Goal: Task Accomplishment & Management: Manage account settings

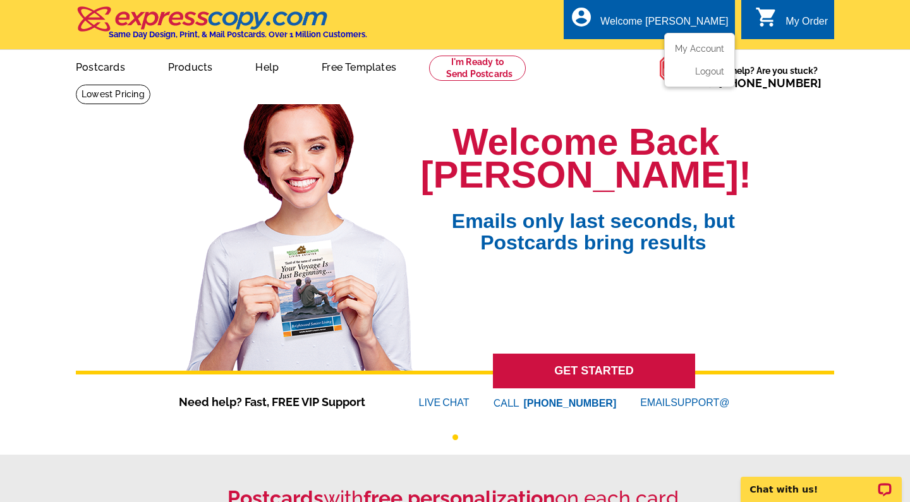
click at [705, 42] on ul "My Account Logout" at bounding box center [699, 60] width 71 height 54
click at [707, 64] on li "Logout" at bounding box center [699, 68] width 68 height 16
click at [707, 50] on link "My Account" at bounding box center [697, 48] width 54 height 11
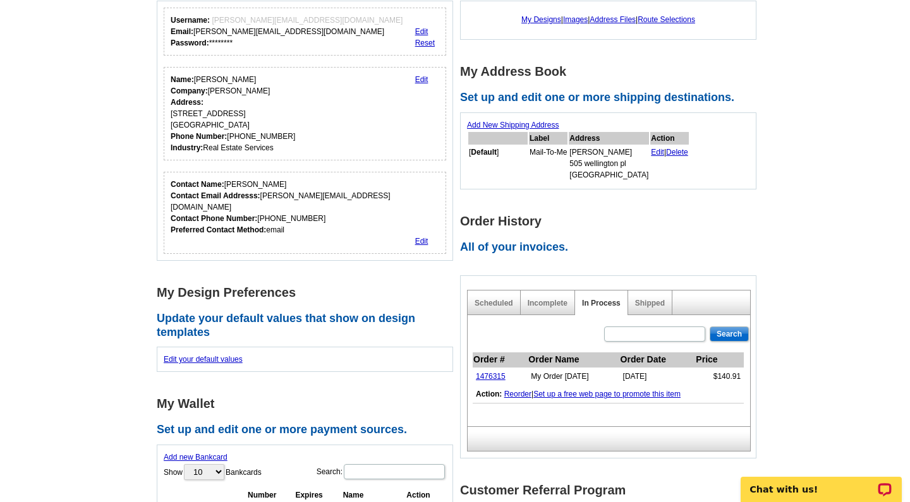
scroll to position [177, 0]
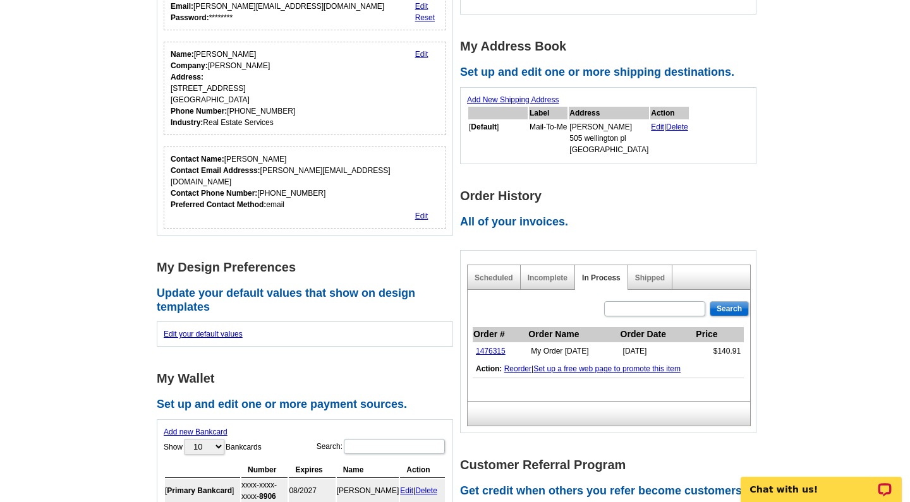
click at [521, 367] on link "Reorder" at bounding box center [517, 368] width 27 height 9
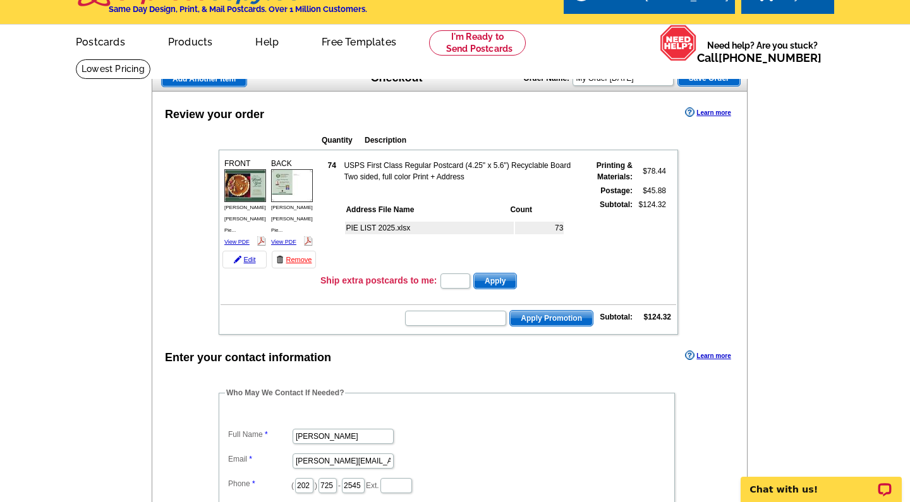
scroll to position [51, 0]
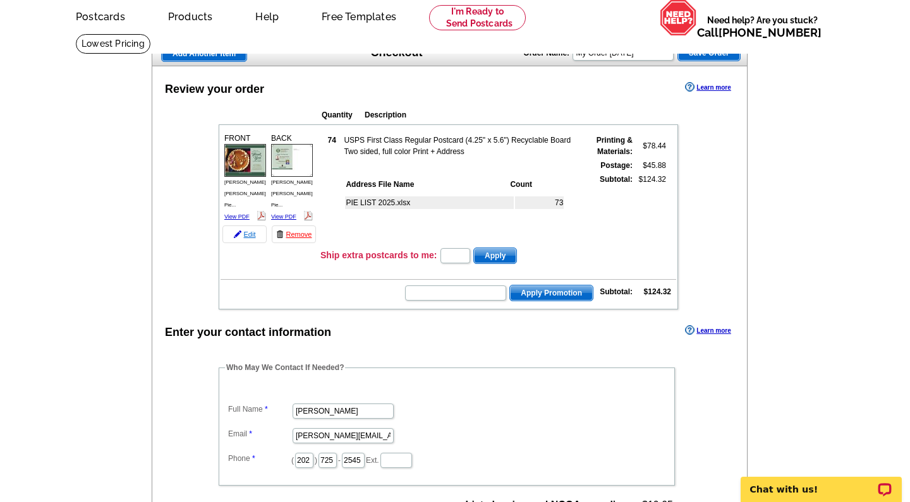
click at [248, 227] on link "Edit" at bounding box center [244, 235] width 44 height 18
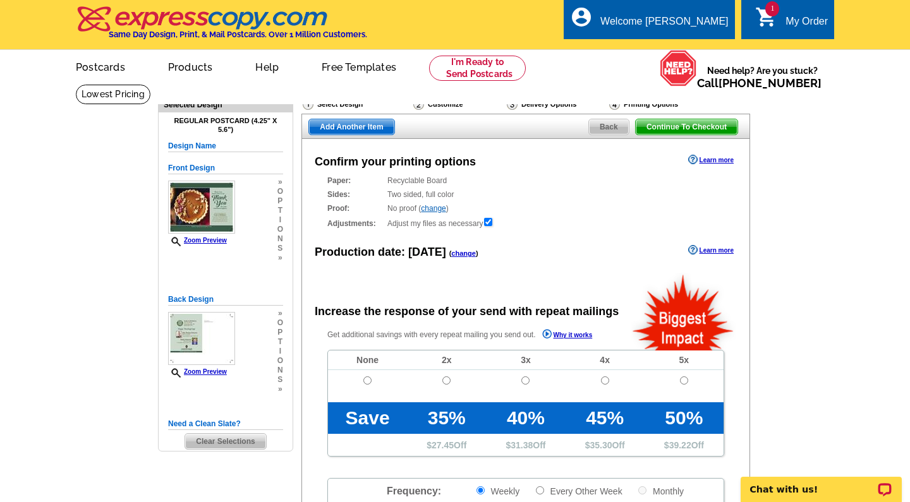
radio input "false"
click at [791, 246] on main "Need Help? call 800-260-5887, chat with support, or have our designers make som…" at bounding box center [455, 427] width 910 height 687
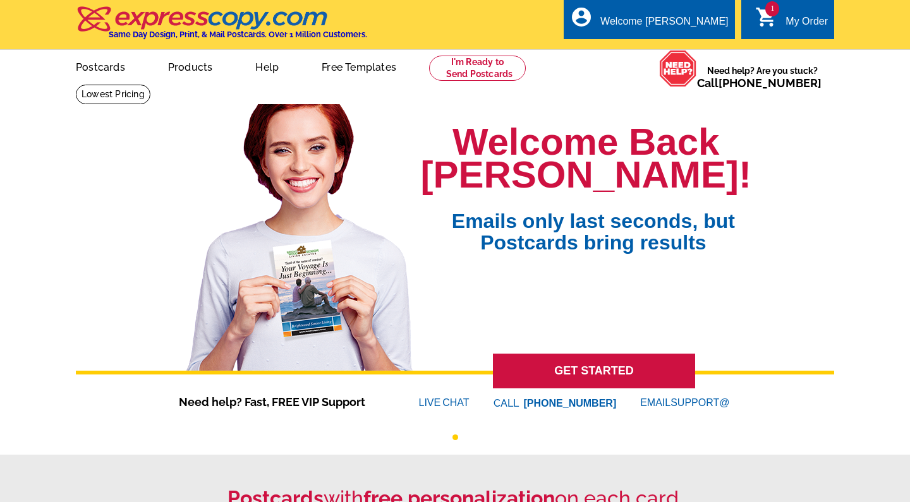
click at [773, 23] on icon "shopping_cart" at bounding box center [766, 17] width 23 height 23
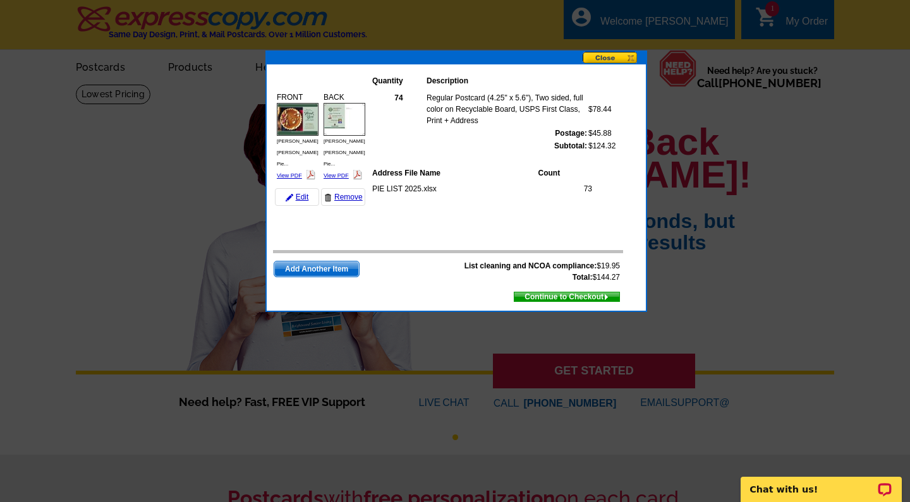
click at [614, 55] on button at bounding box center [613, 58] width 63 height 13
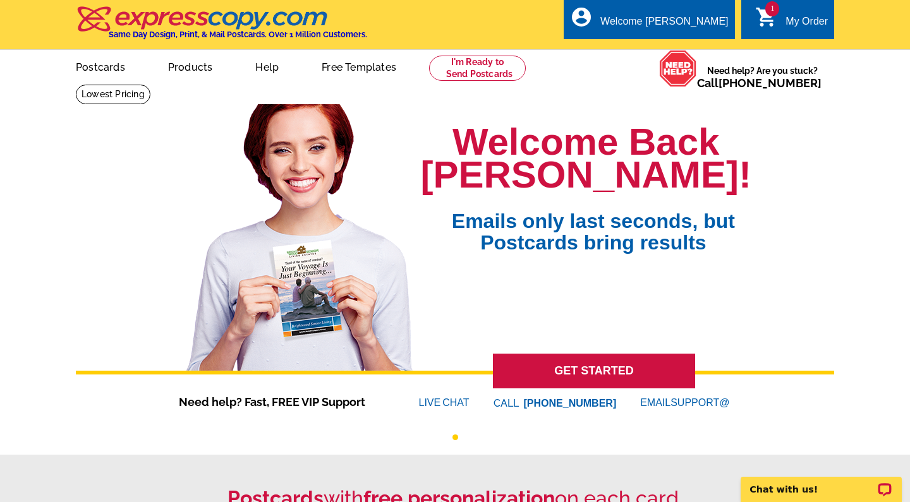
click at [806, 16] on div "My Order" at bounding box center [806, 25] width 42 height 18
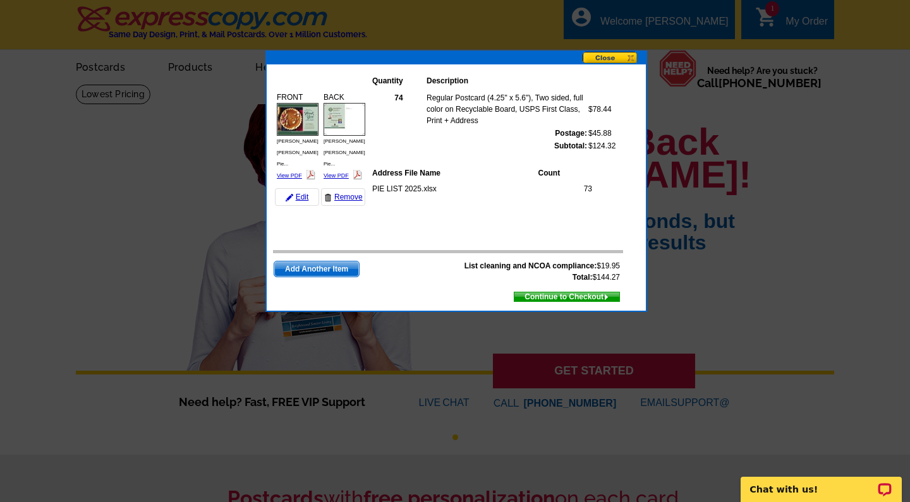
click at [609, 56] on button at bounding box center [613, 58] width 63 height 13
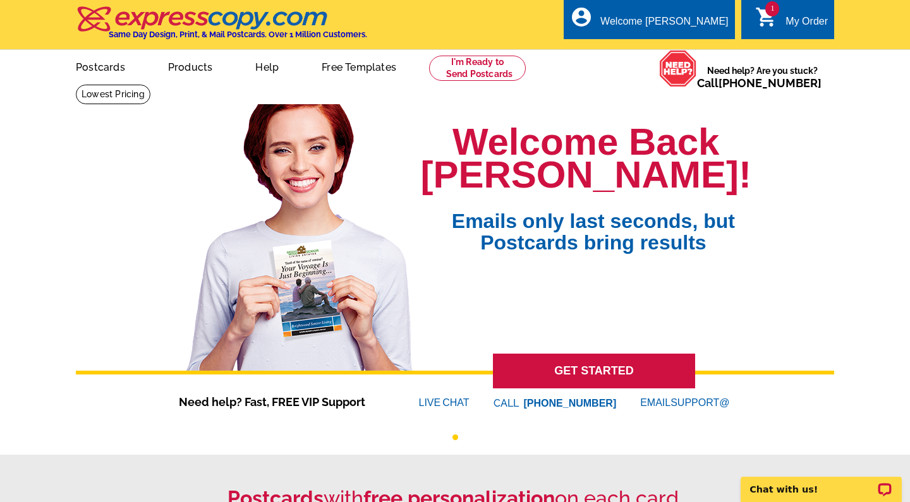
click at [815, 21] on div "My Order" at bounding box center [806, 25] width 42 height 18
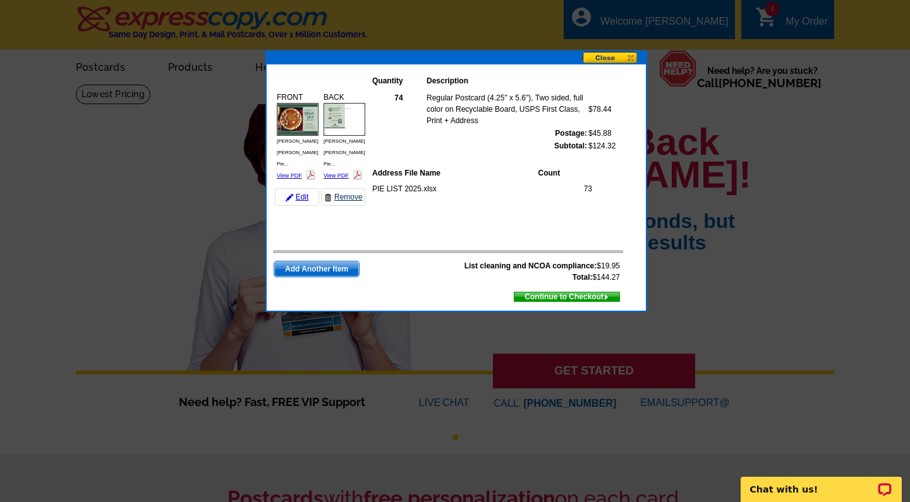
click at [344, 188] on link "Remove" at bounding box center [343, 197] width 44 height 18
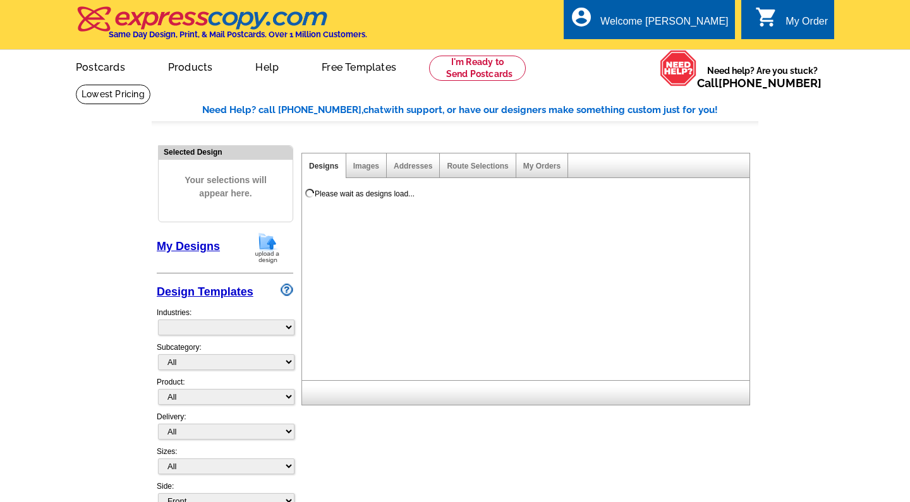
select select "785"
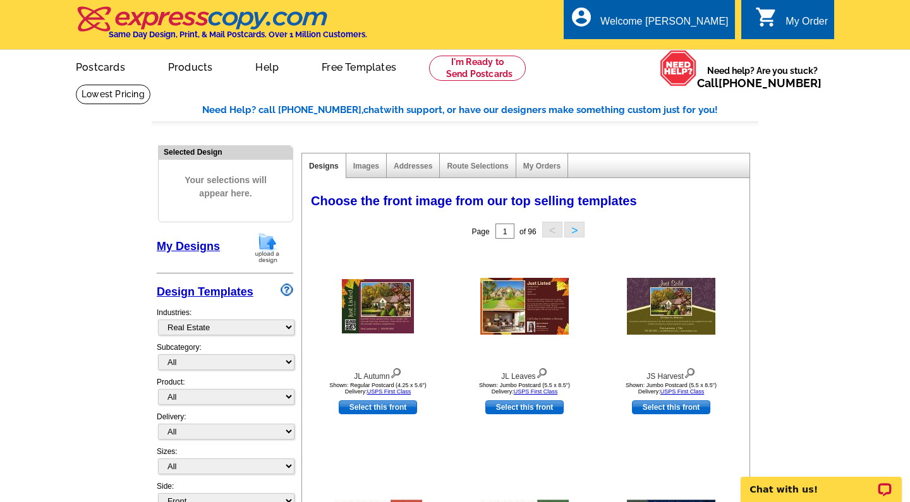
click at [798, 28] on div "My Order" at bounding box center [806, 25] width 42 height 18
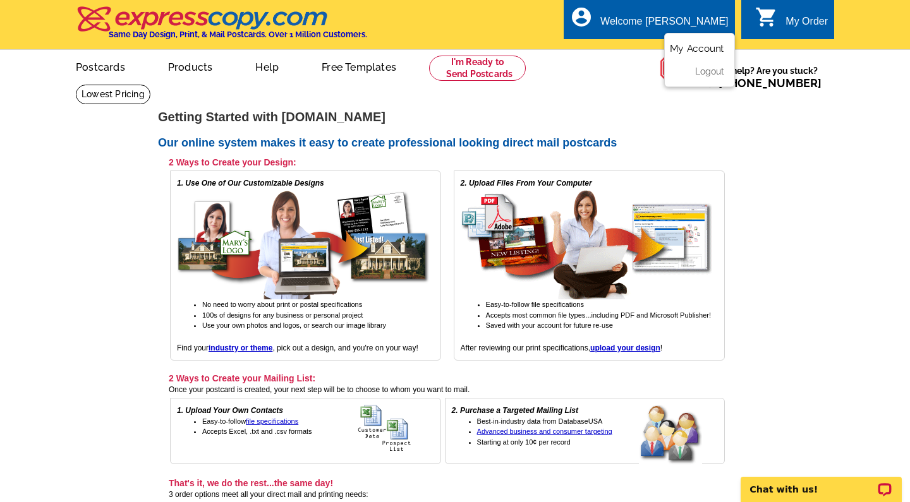
click at [690, 45] on link "My Account" at bounding box center [697, 48] width 54 height 11
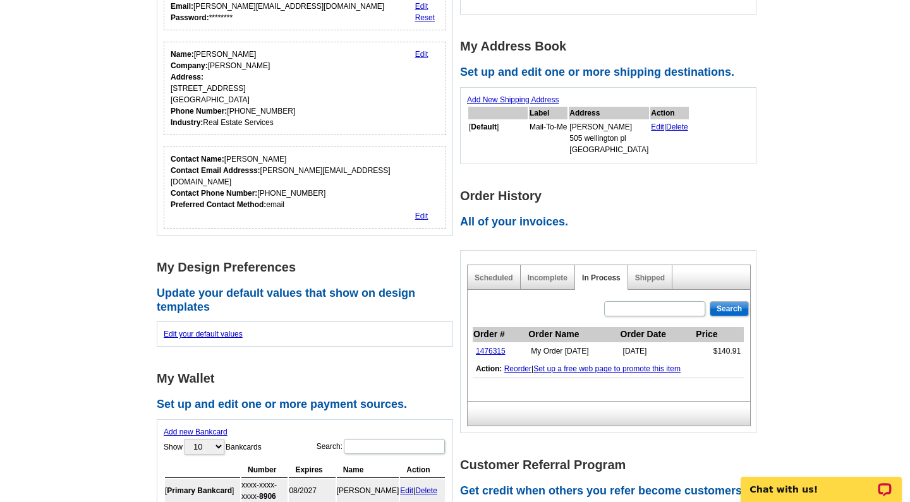
scroll to position [202, 0]
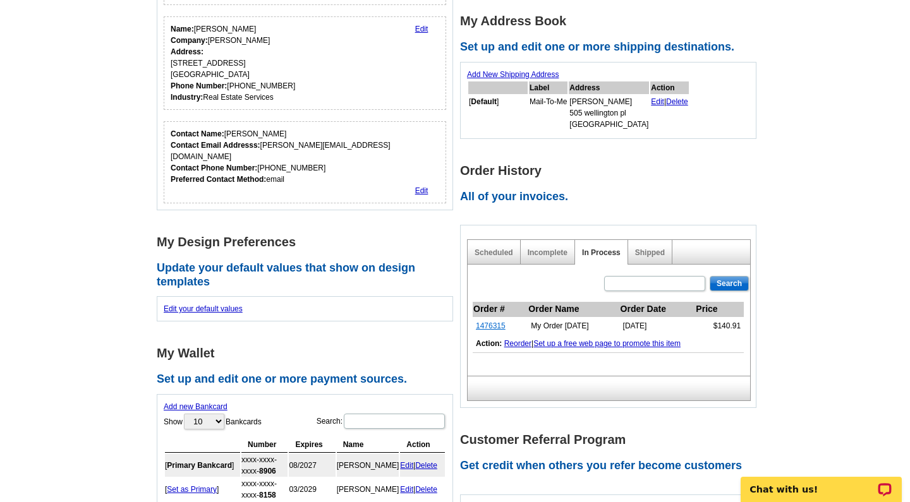
click at [497, 323] on link "1476315" at bounding box center [491, 326] width 30 height 9
click at [790, 326] on main "Account Information Update your user information. Username: alexandra@loringwoo…" at bounding box center [455, 340] width 910 height 916
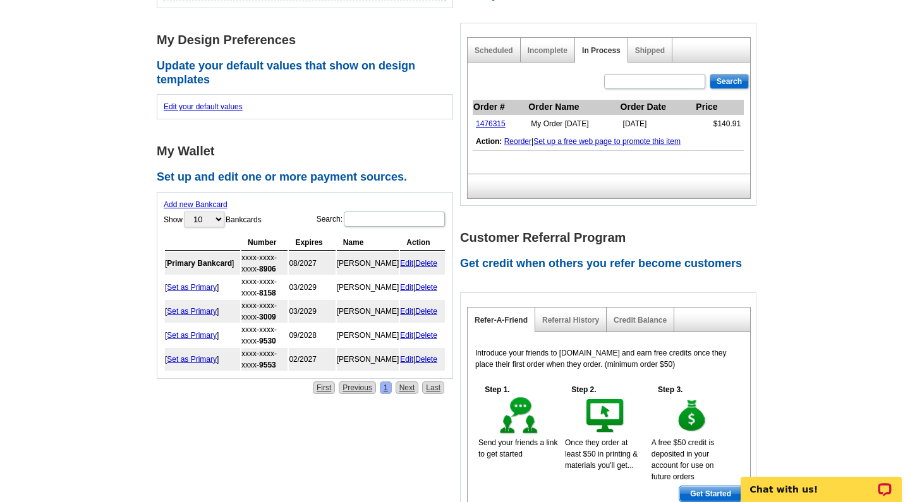
scroll to position [430, 0]
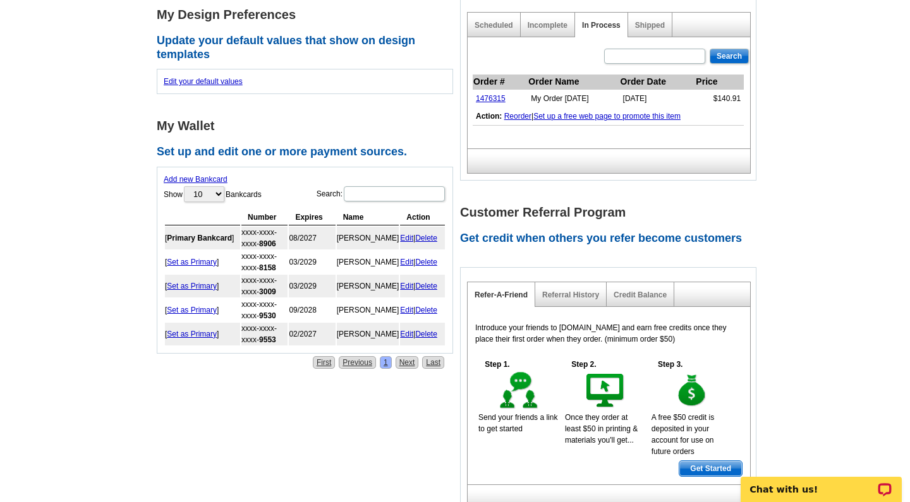
click at [582, 300] on div "Referral History" at bounding box center [570, 294] width 71 height 25
click at [581, 297] on link "Referral History" at bounding box center [570, 295] width 57 height 9
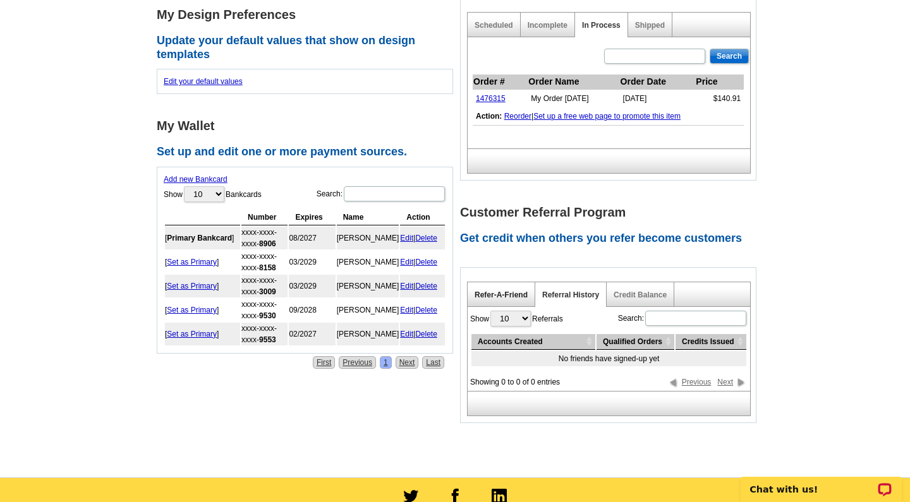
click at [509, 294] on link "Refer-A-Friend" at bounding box center [500, 295] width 53 height 9
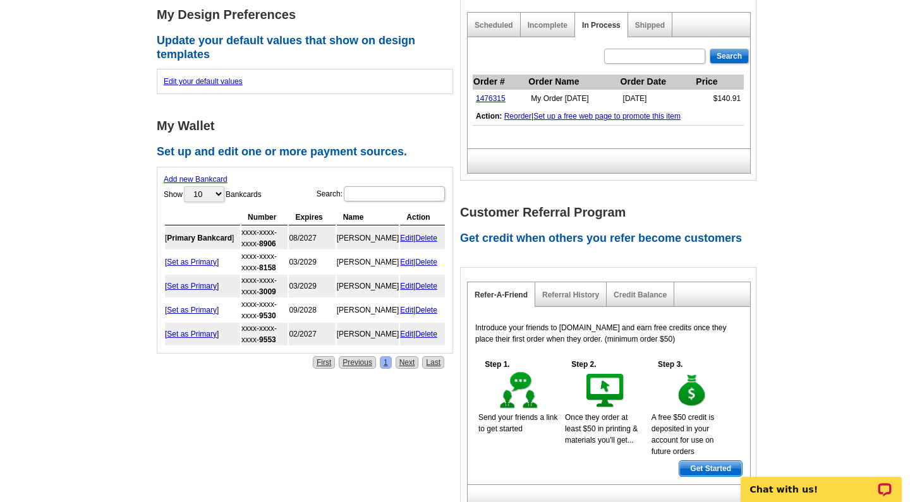
click at [824, 232] on main "Account Information Update your user information. Username: alexandra@loringwoo…" at bounding box center [455, 112] width 910 height 916
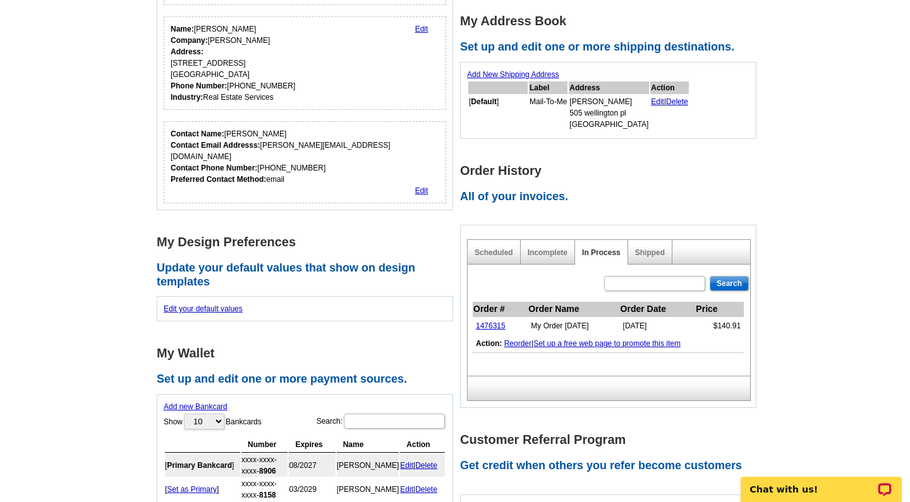
scroll to position [177, 0]
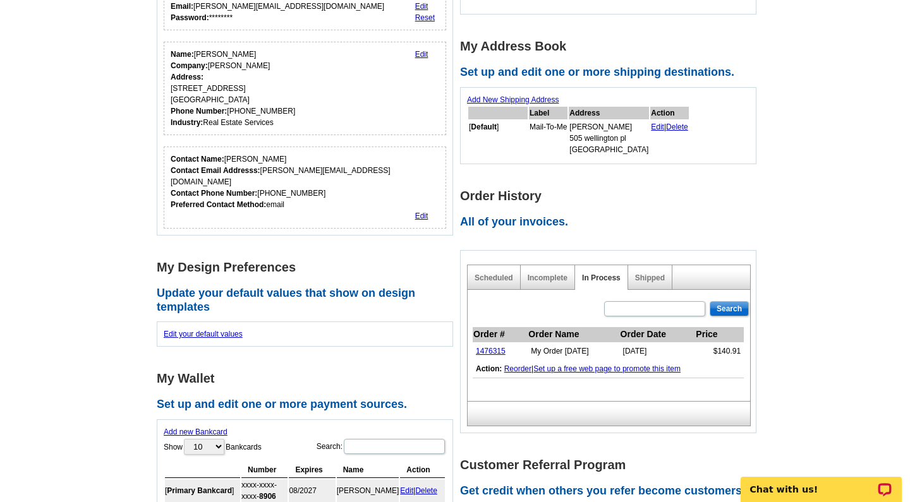
click at [881, 205] on main "Account Information Update your user information. Username: alexandra@loringwoo…" at bounding box center [455, 365] width 910 height 916
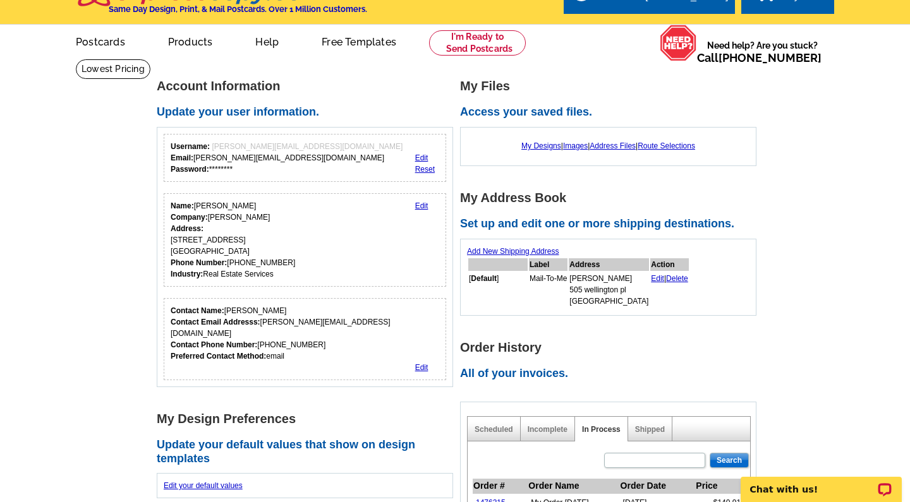
scroll to position [0, 0]
